Goal: Use online tool/utility: Utilize a website feature to perform a specific function

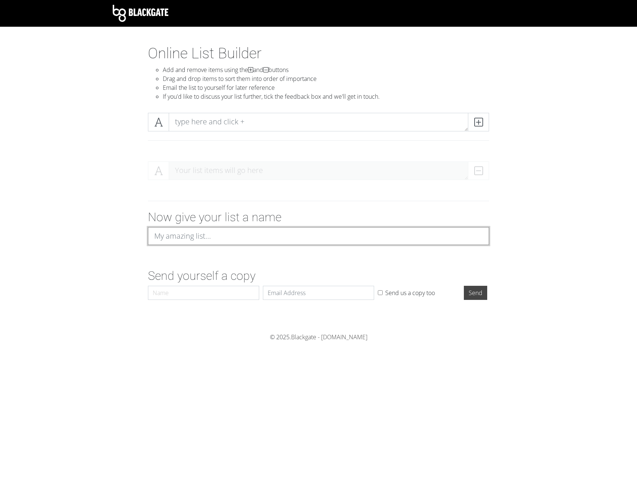
click at [181, 236] on input at bounding box center [318, 236] width 341 height 18
click at [187, 189] on div "Your list items will go here" at bounding box center [318, 173] width 423 height 36
click at [231, 125] on textarea at bounding box center [319, 122] width 300 height 19
type textarea "R"
type textarea "Peer Ranking"
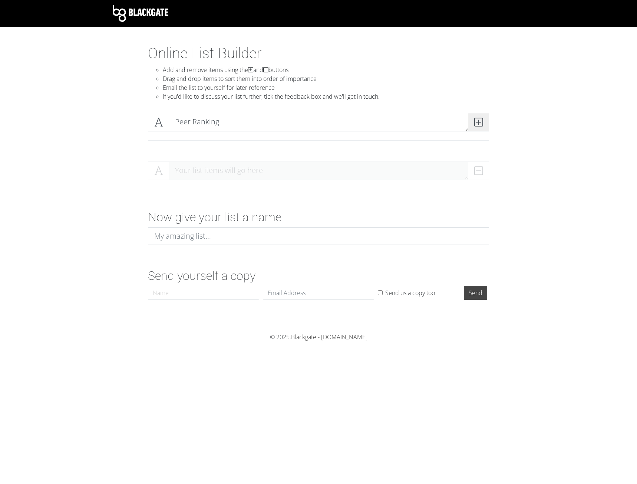
click at [478, 122] on icon at bounding box center [478, 121] width 9 height 7
click at [253, 209] on div at bounding box center [318, 201] width 423 height 18
click at [244, 237] on input at bounding box center [318, 236] width 341 height 18
click at [190, 172] on textarea "Peer Ranking" at bounding box center [319, 170] width 300 height 19
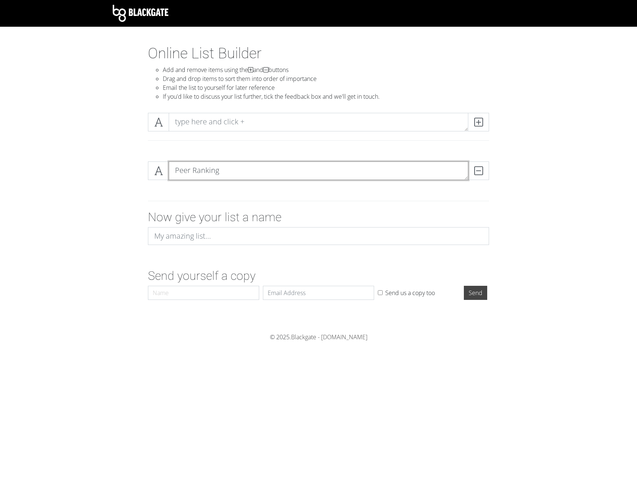
click at [190, 172] on textarea "Peer Ranking" at bounding box center [319, 170] width 300 height 19
type textarea "[PERSON_NAME]"
click at [484, 122] on span at bounding box center [478, 122] width 21 height 19
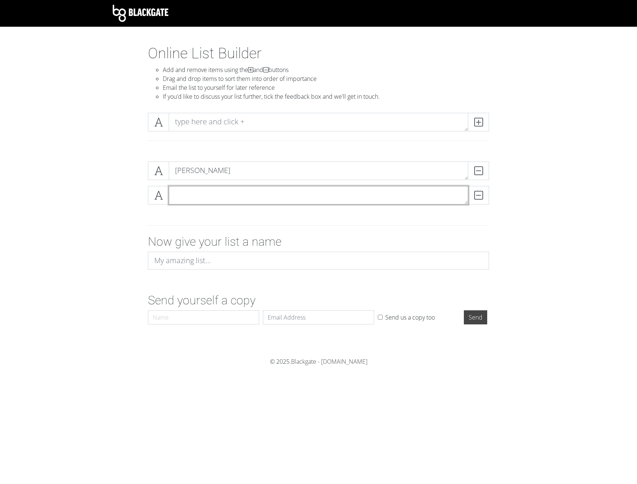
click at [191, 194] on textarea at bounding box center [319, 195] width 300 height 19
type textarea "Bryce"
click at [482, 123] on icon at bounding box center [478, 121] width 9 height 7
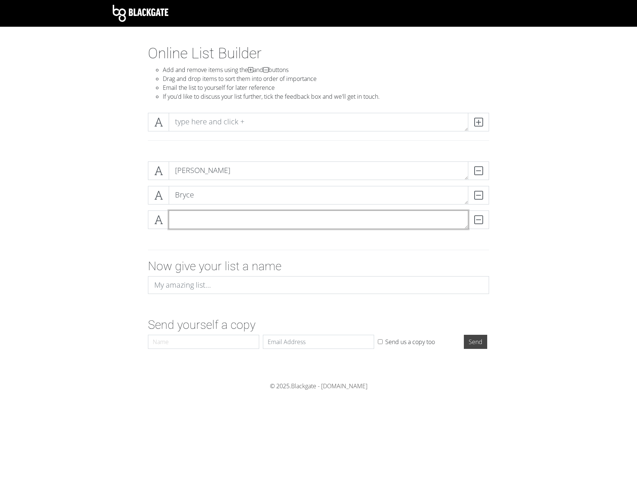
click at [208, 220] on textarea at bounding box center [319, 219] width 300 height 19
type textarea "[PERSON_NAME]"
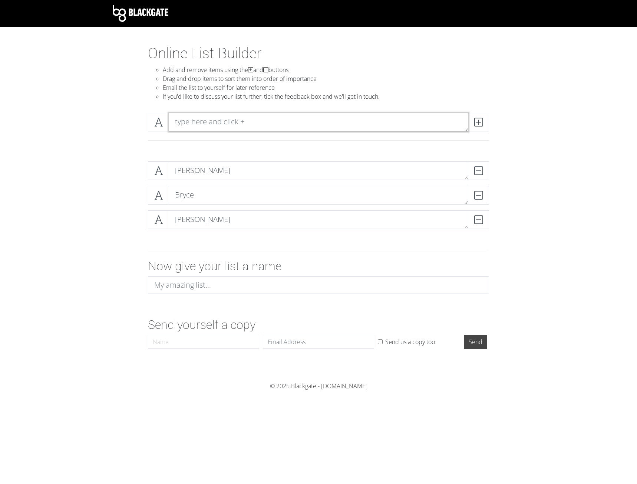
click at [240, 123] on textarea at bounding box center [319, 122] width 300 height 19
type textarea "Sully"
drag, startPoint x: 484, startPoint y: 121, endPoint x: 459, endPoint y: 121, distance: 24.5
click at [483, 121] on span at bounding box center [478, 122] width 21 height 19
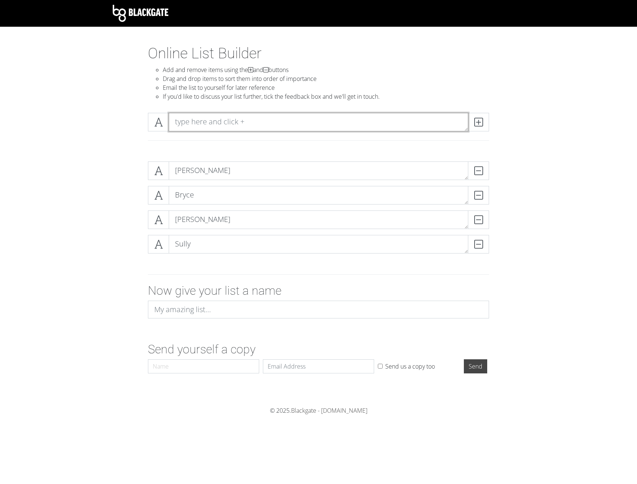
click at [295, 119] on textarea at bounding box center [319, 122] width 300 height 19
type textarea "[PERSON_NAME]"
click at [485, 121] on span at bounding box center [478, 122] width 21 height 19
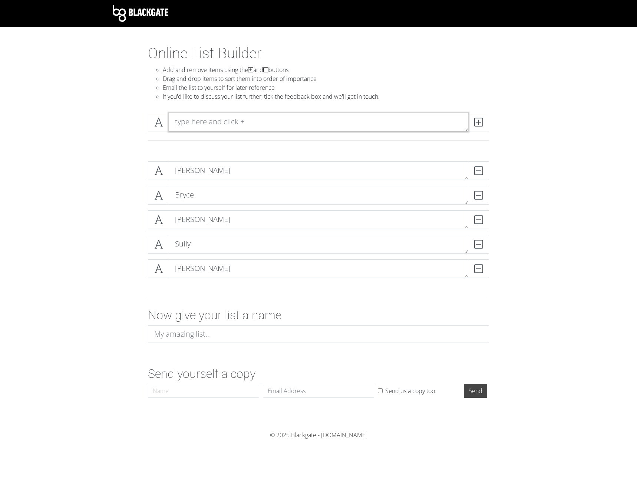
click at [322, 122] on textarea at bounding box center [319, 122] width 300 height 19
type textarea "[PERSON_NAME]"
click at [476, 123] on icon at bounding box center [478, 121] width 9 height 7
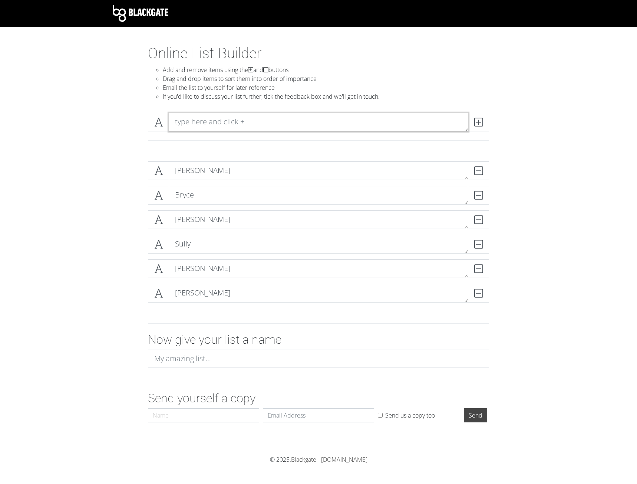
click at [293, 126] on textarea at bounding box center [319, 122] width 300 height 19
type textarea "[PERSON_NAME]"
click at [474, 124] on span at bounding box center [478, 122] width 21 height 19
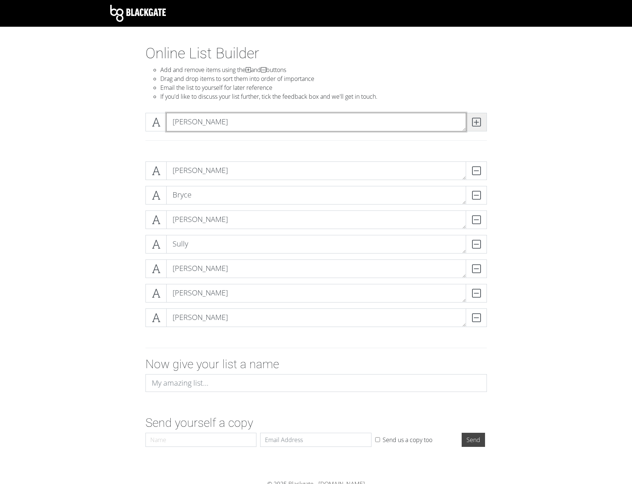
type textarea "[PERSON_NAME]"
click at [478, 128] on span at bounding box center [475, 122] width 21 height 19
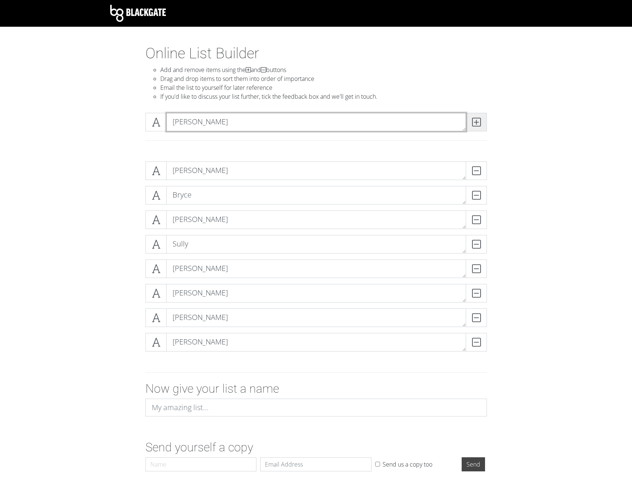
type textarea "[PERSON_NAME]"
click at [483, 122] on span at bounding box center [475, 122] width 21 height 19
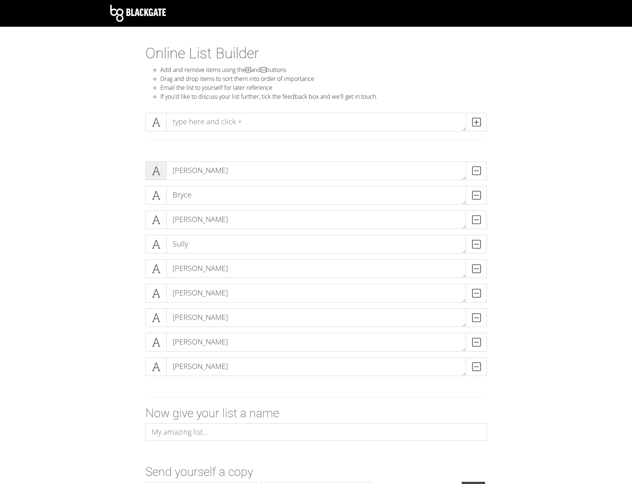
click at [151, 176] on span at bounding box center [155, 170] width 21 height 19
click at [216, 123] on textarea at bounding box center [316, 122] width 300 height 19
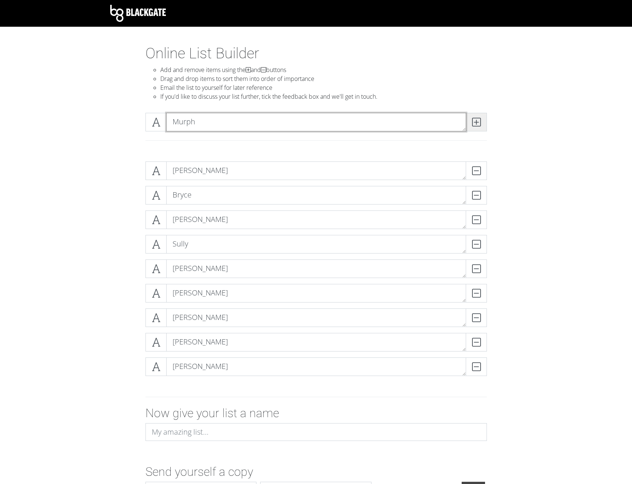
type textarea "Murph"
click at [481, 125] on span at bounding box center [475, 122] width 21 height 19
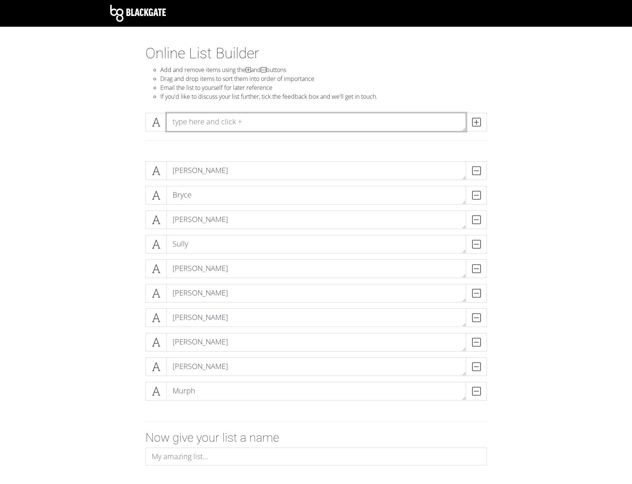
click at [196, 116] on textarea at bounding box center [316, 122] width 300 height 19
type textarea "[PERSON_NAME]"
click at [474, 123] on icon at bounding box center [476, 121] width 9 height 7
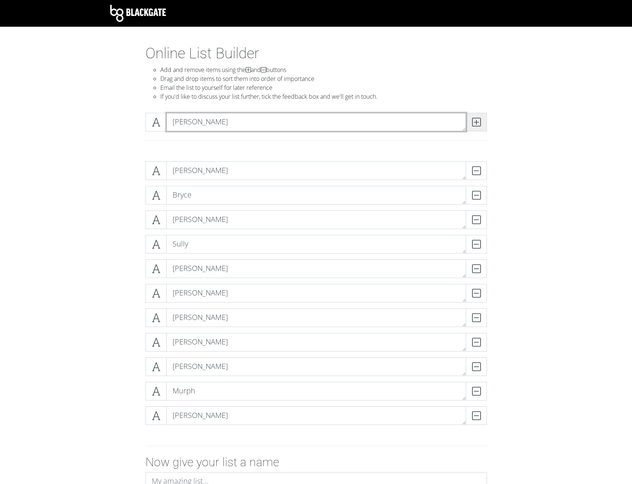
type textarea "[PERSON_NAME]"
click at [474, 126] on icon at bounding box center [476, 121] width 9 height 7
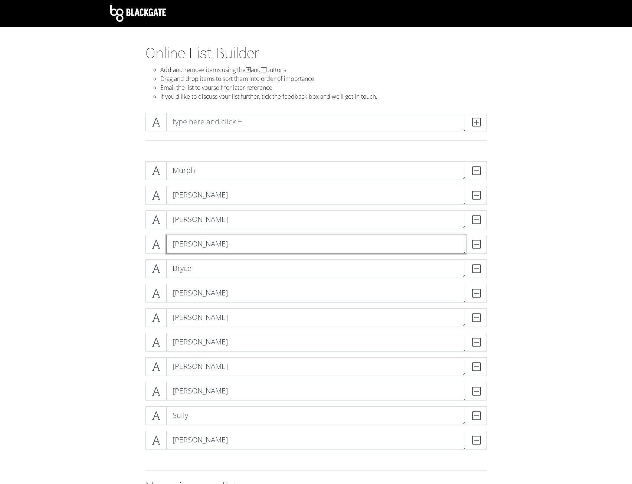
drag, startPoint x: 192, startPoint y: 244, endPoint x: 195, endPoint y: 312, distance: 67.9
click at [195, 312] on div "[PERSON_NAME] [PERSON_NAME] DELETE [PERSON_NAME] [PERSON_NAME] [PERSON_NAME] [P…" at bounding box center [315, 308] width 341 height 294
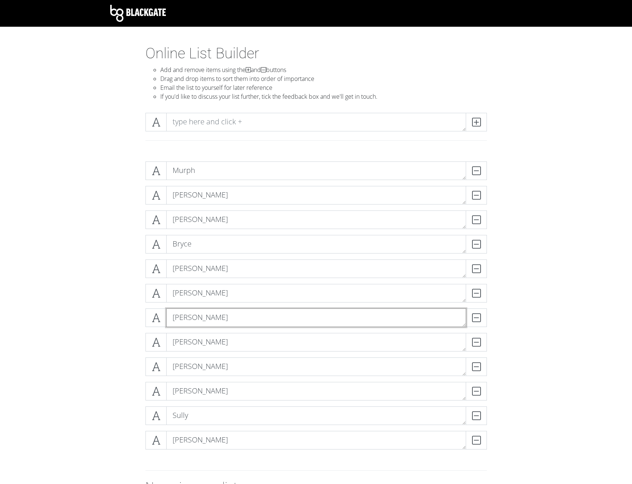
click at [210, 314] on textarea "[PERSON_NAME]" at bounding box center [316, 317] width 300 height 19
click at [98, 290] on form "[PERSON_NAME] [PERSON_NAME] DELETE [PERSON_NAME] [PERSON_NAME] [PERSON_NAME] [P…" at bounding box center [316, 363] width 632 height 417
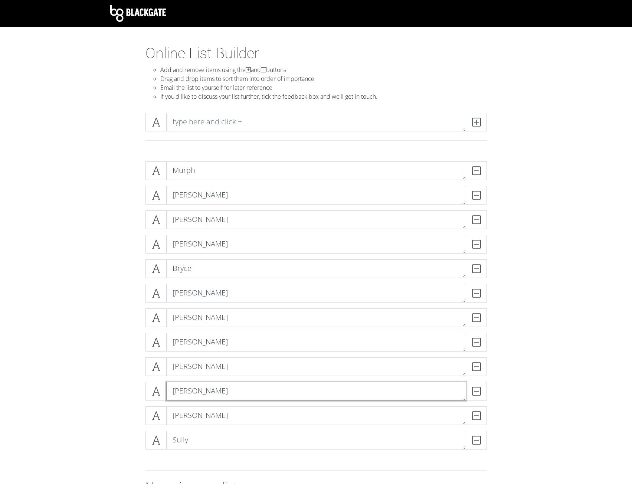
click at [220, 387] on textarea "[PERSON_NAME]" at bounding box center [316, 391] width 300 height 19
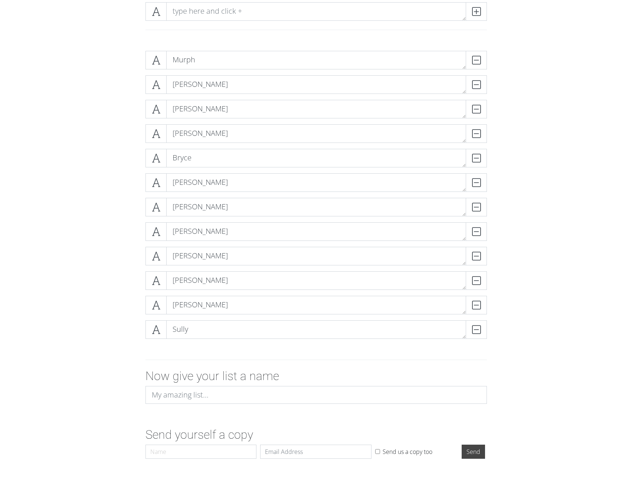
scroll to position [111, 0]
click at [471, 85] on div "DELETE" at bounding box center [472, 84] width 30 height 19
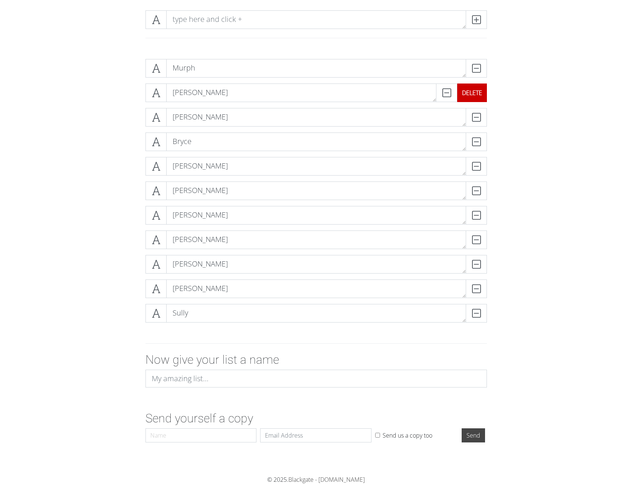
scroll to position [102, 0]
click at [471, 243] on div "DELETE" at bounding box center [472, 239] width 30 height 19
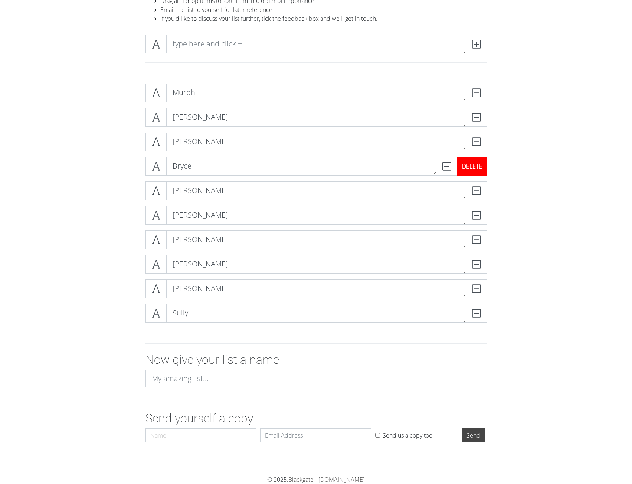
click at [476, 168] on div "DELETE" at bounding box center [472, 166] width 30 height 19
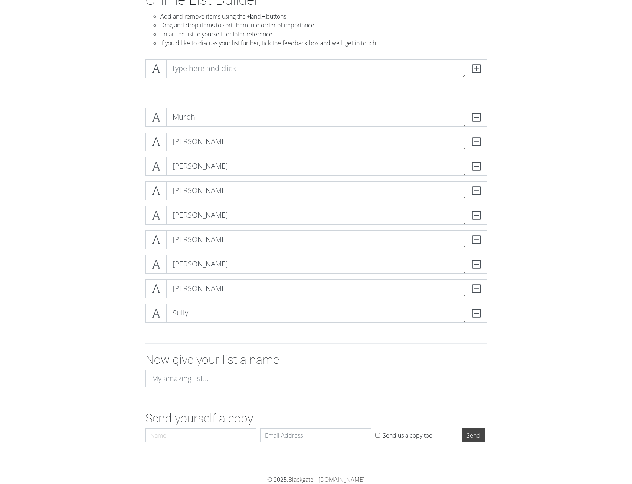
click at [566, 205] on form "[PERSON_NAME] [PERSON_NAME] [PERSON_NAME] [PERSON_NAME] [PERSON_NAME] [PERSON_N…" at bounding box center [316, 273] width 632 height 343
click at [471, 118] on div "DELETE" at bounding box center [472, 117] width 30 height 19
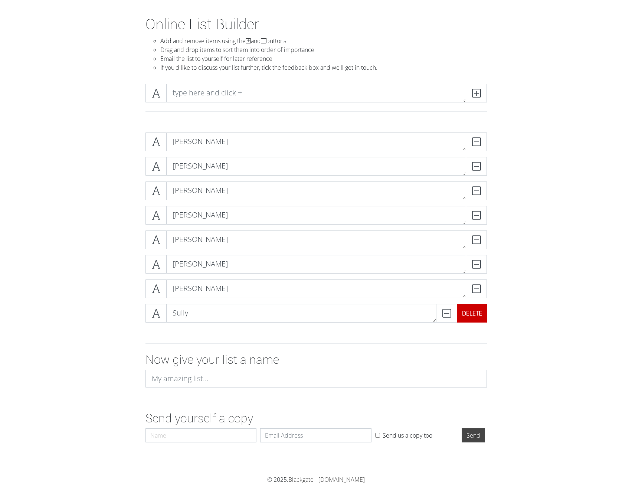
drag, startPoint x: 478, startPoint y: 309, endPoint x: 483, endPoint y: 306, distance: 5.5
click at [478, 309] on div "DELETE" at bounding box center [472, 313] width 30 height 19
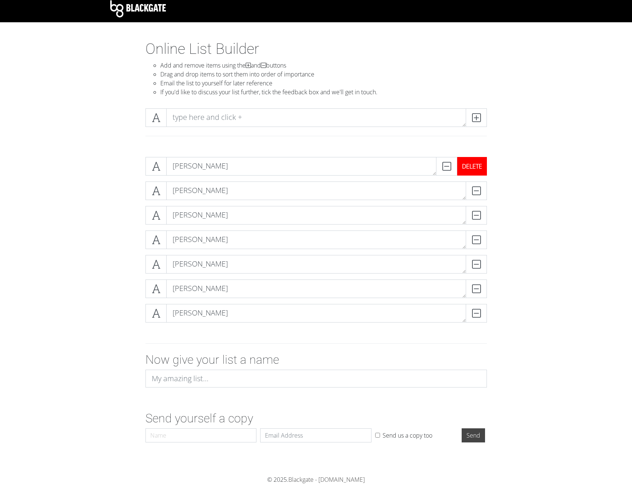
click at [480, 161] on div "DELETE" at bounding box center [472, 166] width 30 height 19
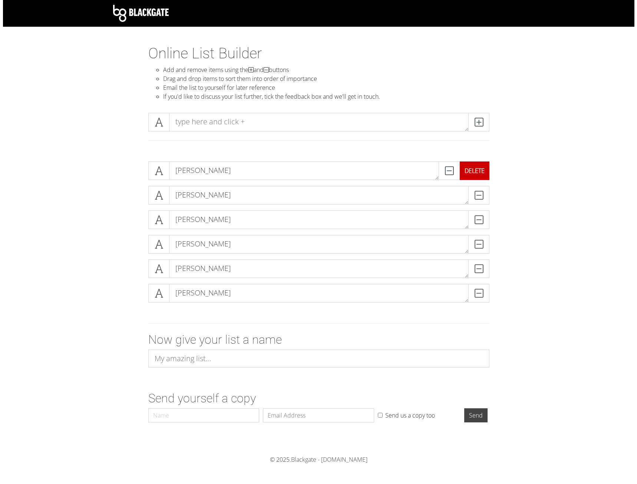
scroll to position [0, 0]
drag, startPoint x: 588, startPoint y: 95, endPoint x: 484, endPoint y: 168, distance: 126.5
click at [484, 168] on div "DELETE" at bounding box center [463, 170] width 51 height 19
click at [484, 168] on div "DELETE" at bounding box center [474, 170] width 30 height 19
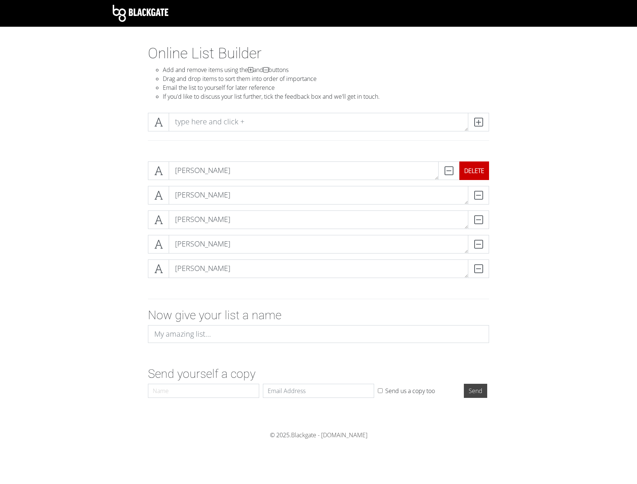
drag, startPoint x: 481, startPoint y: 168, endPoint x: 486, endPoint y: 168, distance: 4.5
click at [481, 168] on div "DELETE" at bounding box center [474, 170] width 30 height 19
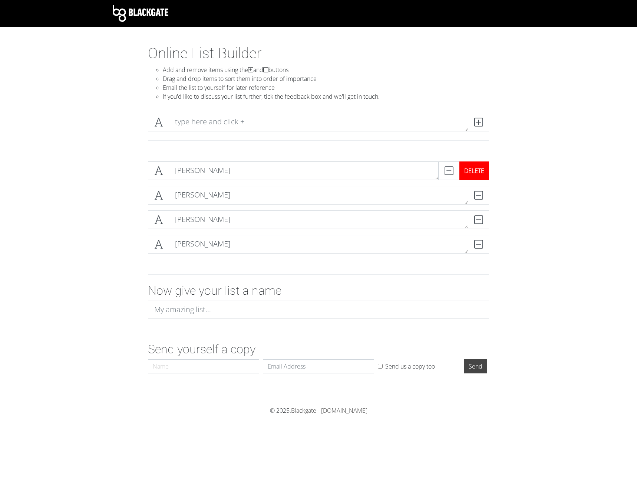
click at [482, 177] on div "DELETE" at bounding box center [474, 170] width 30 height 19
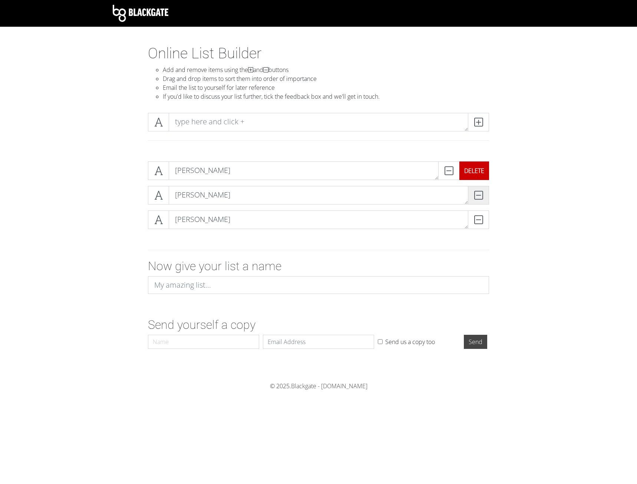
click at [474, 172] on div "DELETE" at bounding box center [474, 170] width 30 height 19
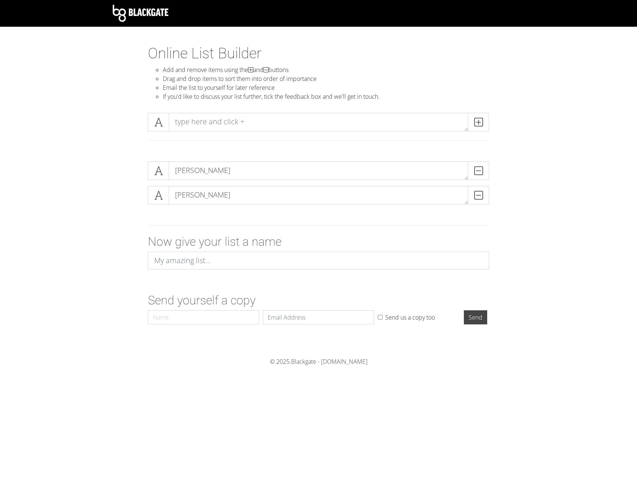
click at [489, 171] on div "DELETE" at bounding box center [489, 170] width 0 height 19
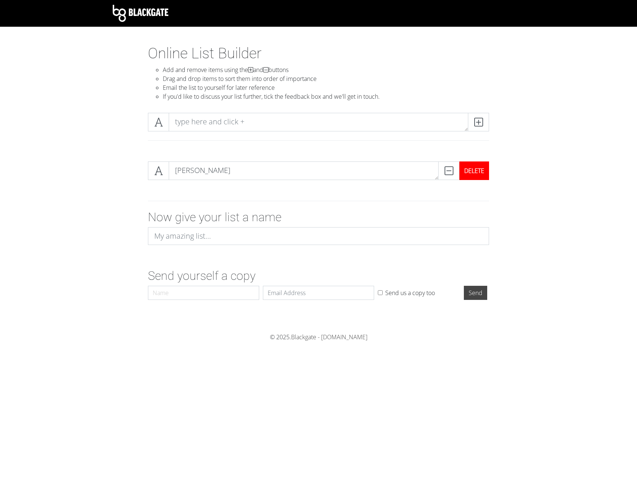
click at [480, 167] on div "DELETE" at bounding box center [474, 170] width 30 height 19
